Goal: Transaction & Acquisition: Book appointment/travel/reservation

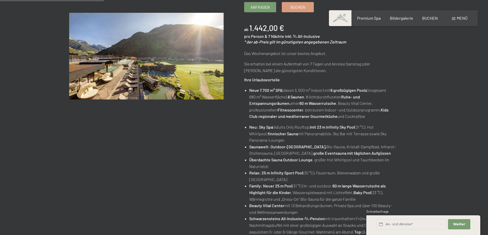
scroll to position [128, 0]
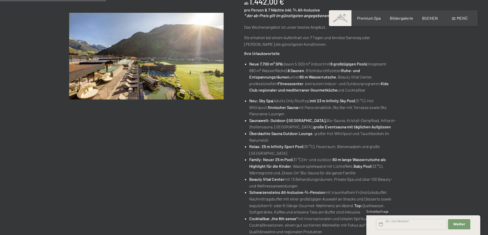
click at [430, 225] on input "text" at bounding box center [411, 224] width 70 height 10
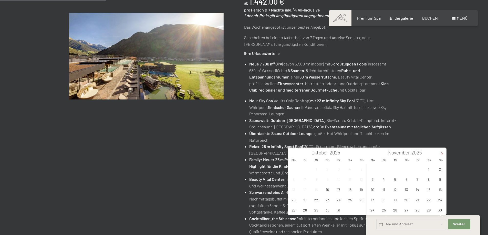
click at [442, 153] on icon at bounding box center [442, 154] width 4 height 4
type input "2026"
click at [442, 153] on icon at bounding box center [442, 154] width 4 height 4
type input "2026"
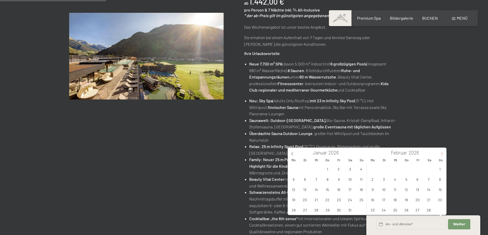
click at [442, 153] on icon at bounding box center [442, 154] width 4 height 4
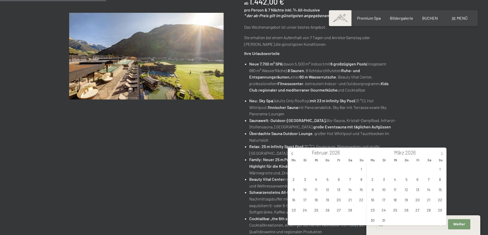
click at [442, 153] on icon at bounding box center [442, 154] width 4 height 4
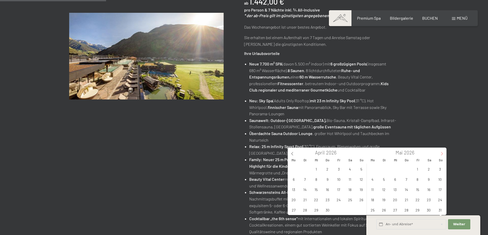
click at [442, 153] on icon at bounding box center [442, 154] width 4 height 4
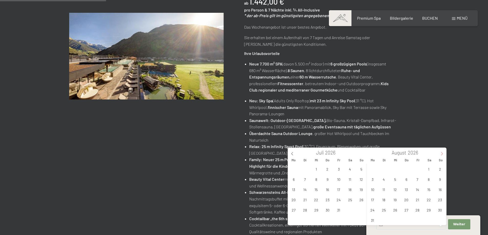
click at [442, 152] on span at bounding box center [441, 152] width 9 height 9
click at [429, 170] on span "5" at bounding box center [429, 169] width 10 height 10
click at [428, 181] on span "12" at bounding box center [429, 179] width 10 height 10
type input "Sa. 05.09.2026 - Sa. 12.09.2026"
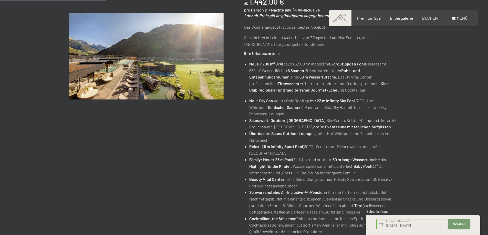
click at [456, 226] on span "Weiter" at bounding box center [459, 224] width 12 height 5
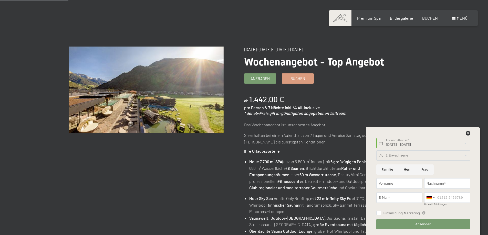
scroll to position [26, 0]
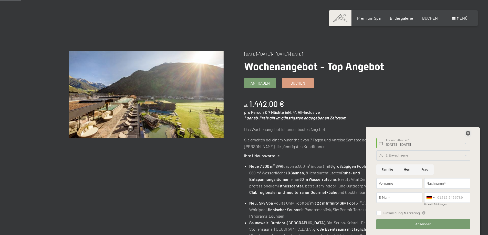
click at [466, 133] on icon at bounding box center [468, 133] width 5 height 5
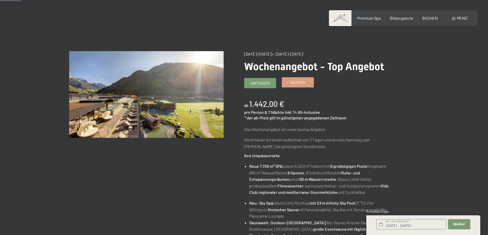
click at [291, 82] on span "Buchen" at bounding box center [297, 82] width 15 height 5
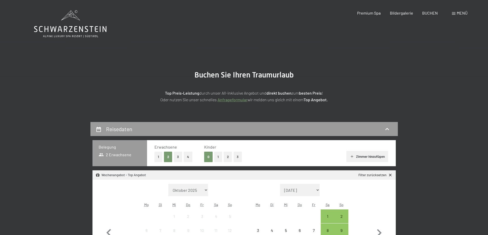
click at [315, 193] on select "[DATE] Dezember 2025 Januar 2026 Februar 2026 März 2026 [DATE] Mai 2026 Juni 20…" at bounding box center [300, 190] width 40 height 12
select select "[DATE]"
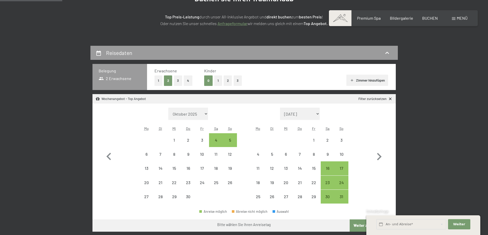
scroll to position [77, 0]
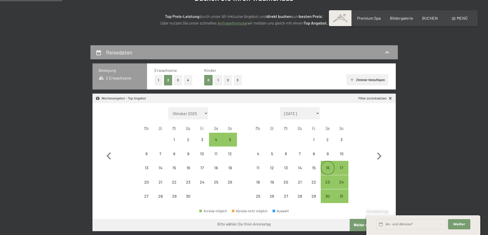
click at [324, 166] on div "16" at bounding box center [327, 172] width 13 height 13
select select "[DATE]"
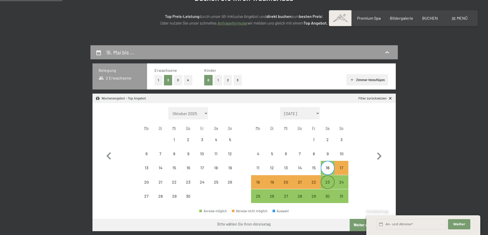
click at [329, 182] on div "23" at bounding box center [327, 186] width 13 height 13
select select "[DATE]"
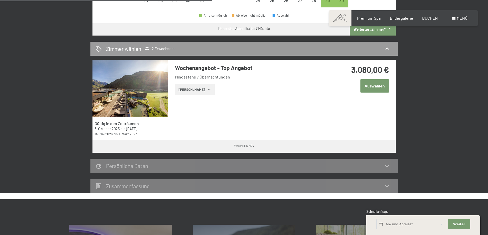
scroll to position [282, 0]
